Goal: Transaction & Acquisition: Subscribe to service/newsletter

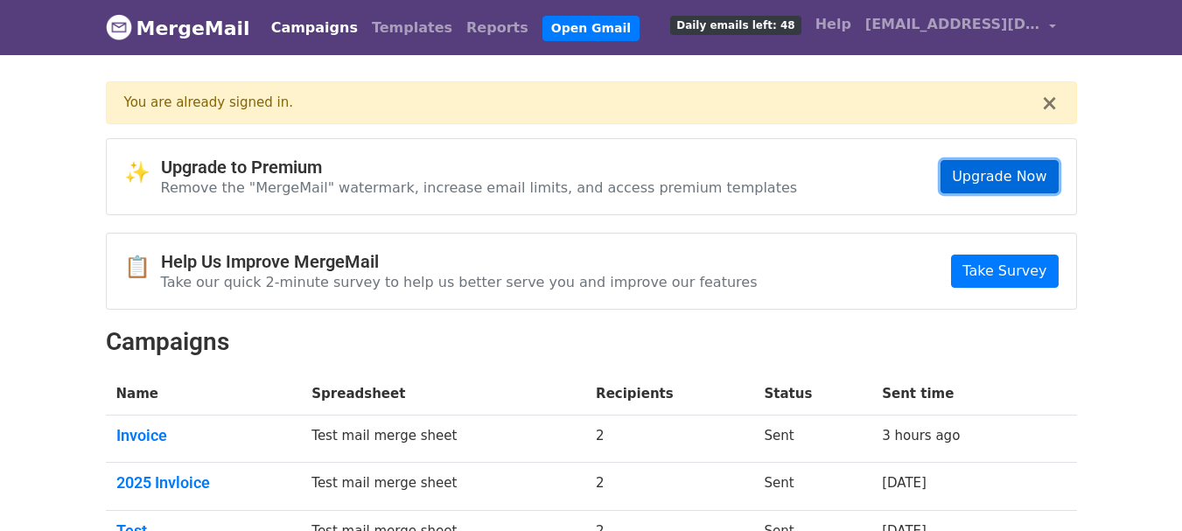
click at [1005, 168] on link "Upgrade Now" at bounding box center [998, 176] width 117 height 33
click at [1111, 192] on body "MergeMail Campaigns Templates Reports Open Gmail Daily emails left: 48 Help ray…" at bounding box center [591, 320] width 1182 height 641
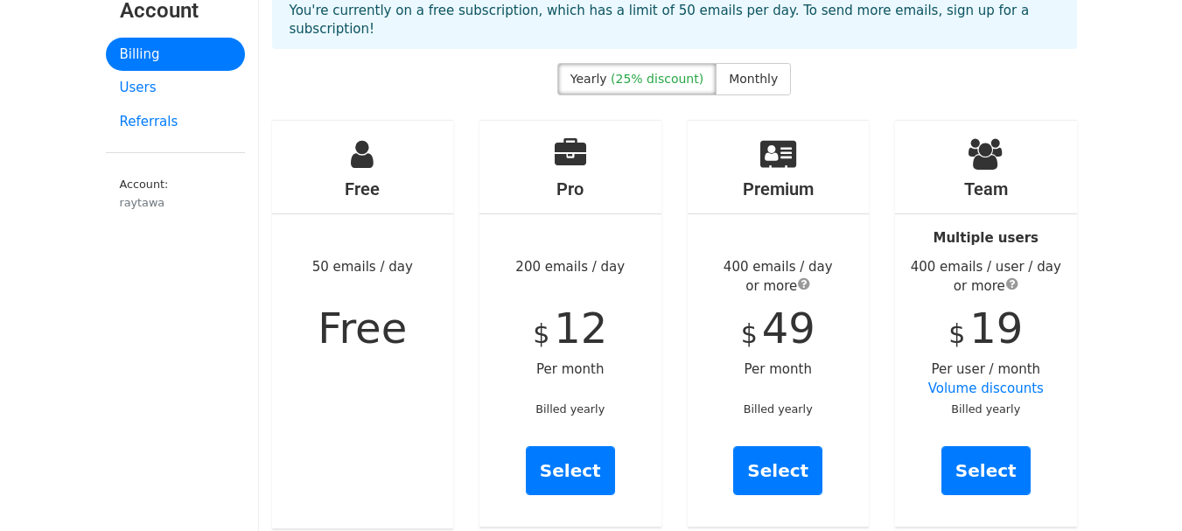
scroll to position [71, 0]
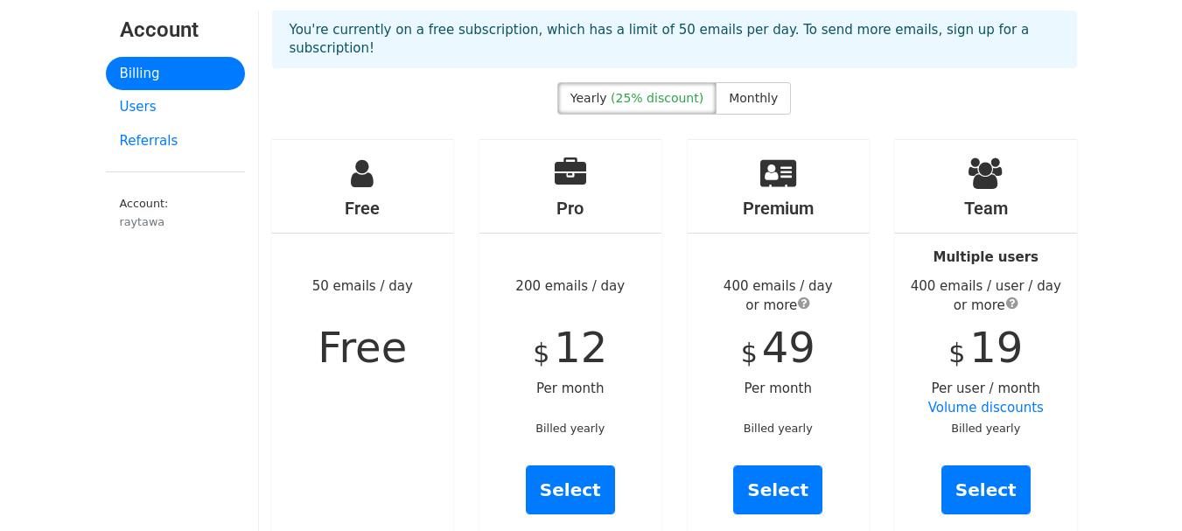
drag, startPoint x: 1190, startPoint y: 136, endPoint x: 1192, endPoint y: 155, distance: 19.4
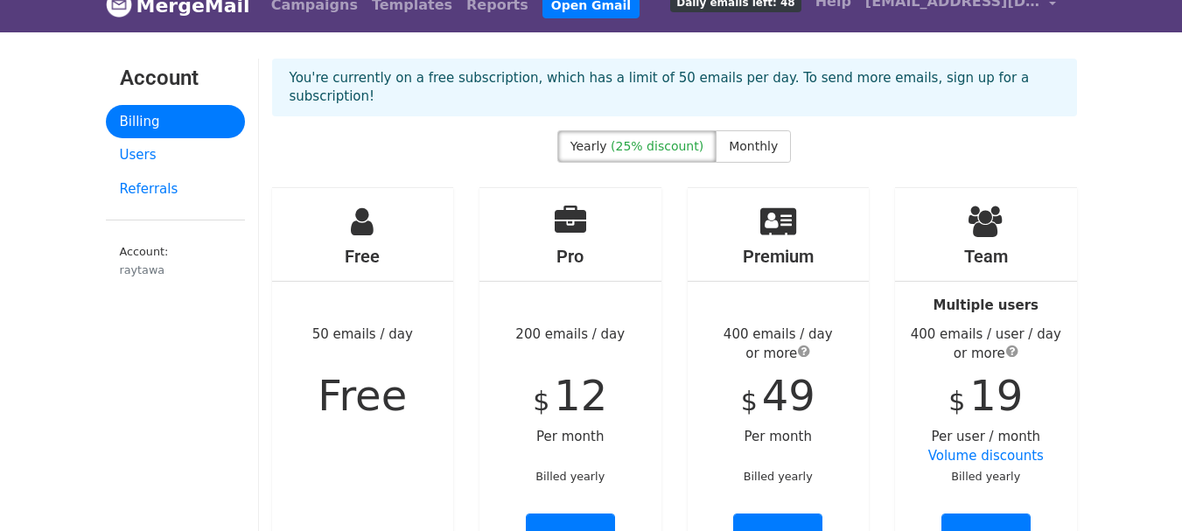
scroll to position [3, 0]
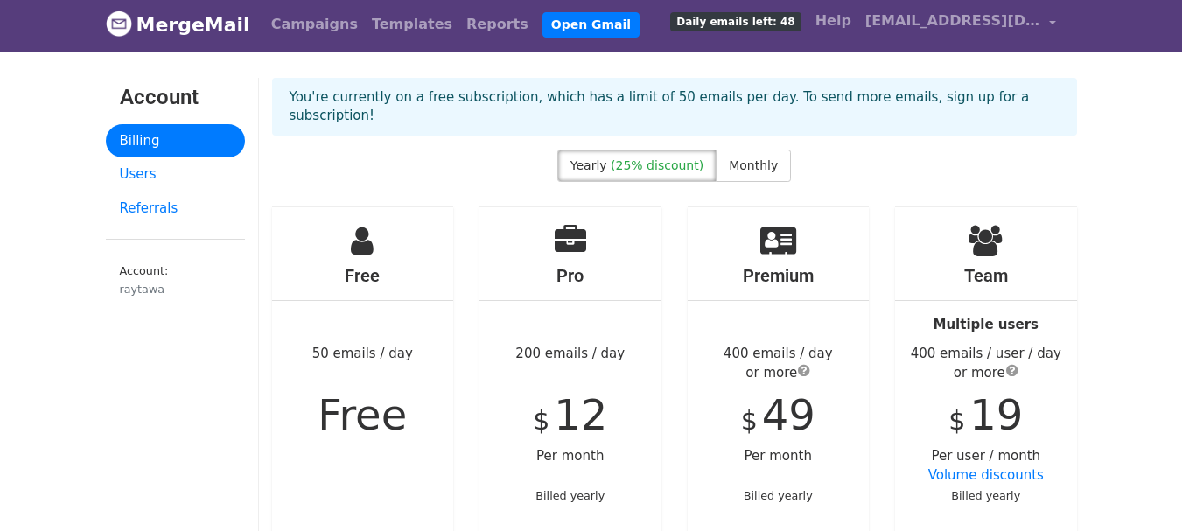
click at [795, 22] on span "Daily emails left: 48" at bounding box center [735, 21] width 130 height 19
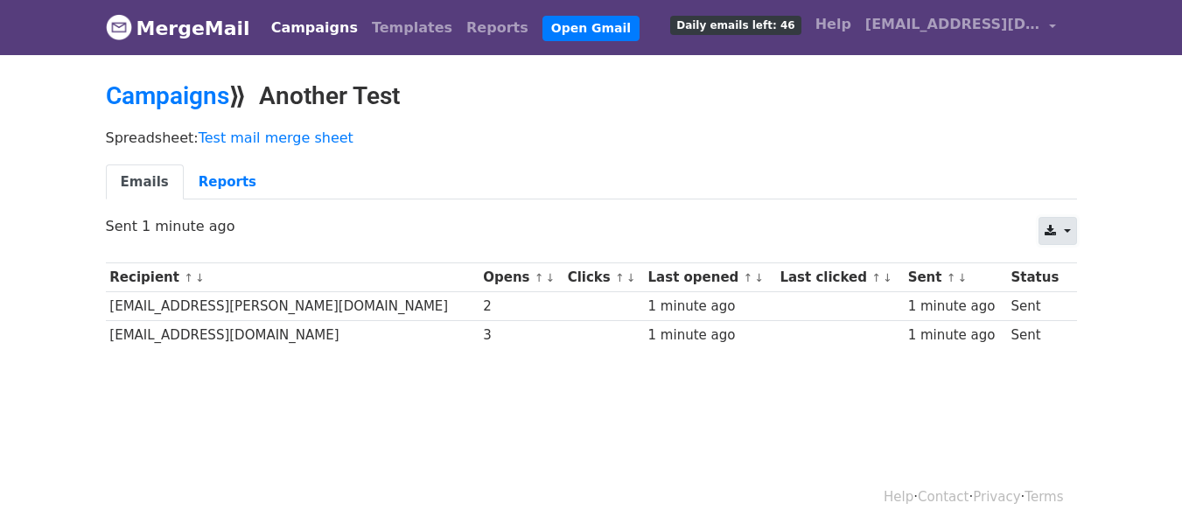
click at [1067, 230] on link at bounding box center [1057, 231] width 38 height 28
click at [217, 177] on link "Reports" at bounding box center [227, 182] width 87 height 36
